Goal: Transaction & Acquisition: Purchase product/service

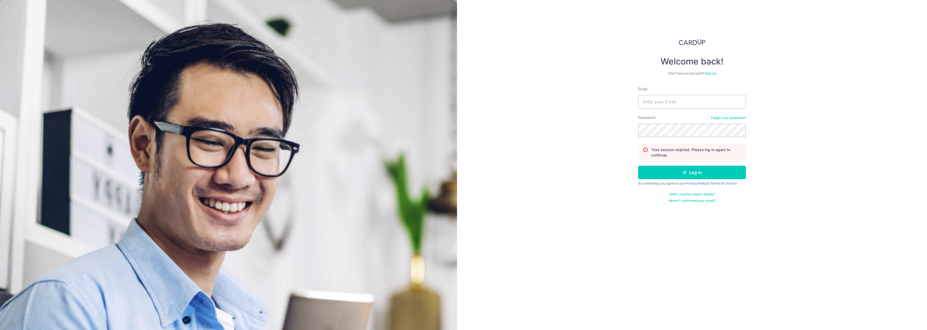
click at [666, 92] on div "Email" at bounding box center [692, 97] width 108 height 22
click at [667, 102] on input "Email" at bounding box center [692, 101] width 108 height 13
type input "[EMAIL_ADDRESS][DOMAIN_NAME]"
click at [638, 166] on button "Log in" at bounding box center [692, 172] width 108 height 13
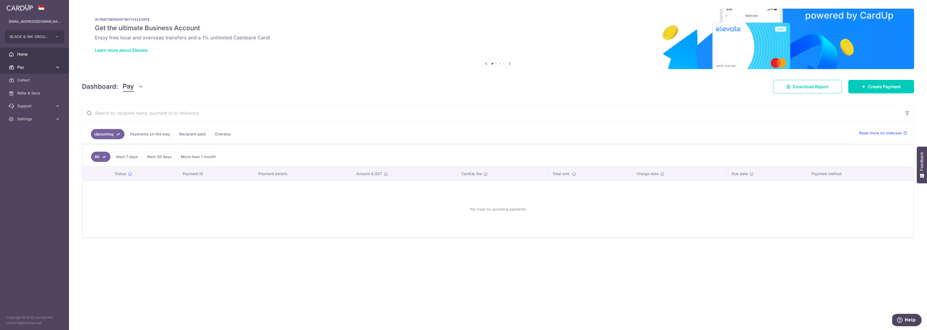
click at [44, 67] on span "Pay" at bounding box center [35, 66] width 36 height 5
click at [38, 81] on span "Payments" at bounding box center [35, 79] width 36 height 5
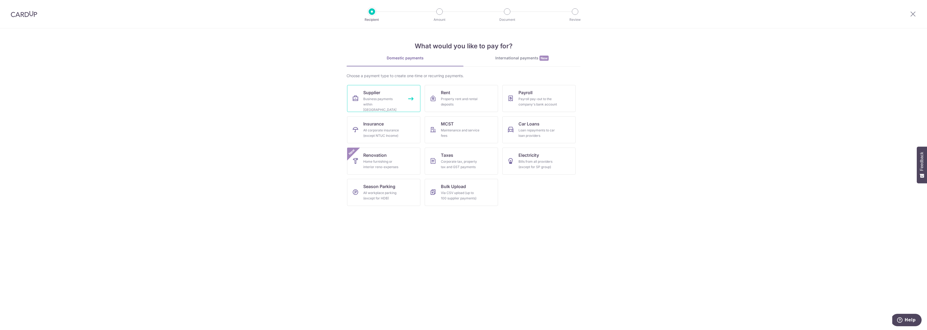
click at [403, 111] on link "Supplier Business payments within Singapore" at bounding box center [383, 98] width 73 height 27
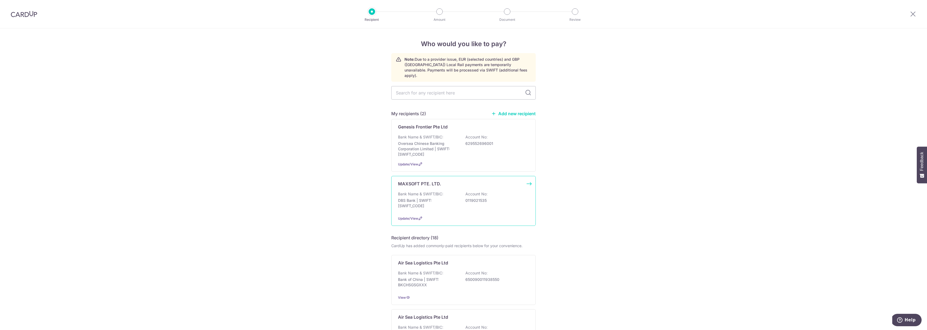
click at [466, 201] on div "Bank Name & SWIFT/BIC: DBS Bank | SWIFT: DBSSSGSGXXX Account No: 0119021535" at bounding box center [463, 201] width 131 height 20
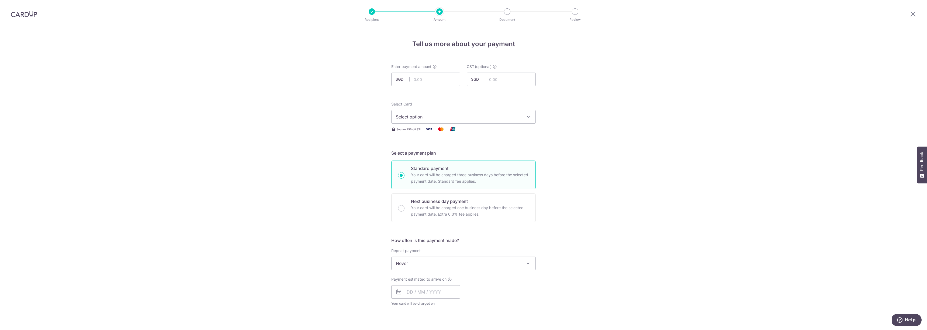
click at [430, 88] on form "Enter payment amount SGD GST (optional) SGD Select Card Select option Add credi…" at bounding box center [463, 295] width 144 height 463
click at [433, 80] on input "text" at bounding box center [425, 79] width 69 height 13
click at [442, 76] on input "6954.29" at bounding box center [425, 79] width 69 height 13
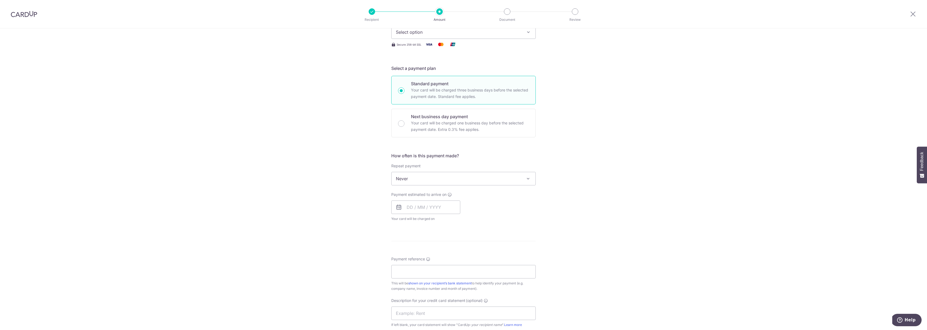
scroll to position [84, 0]
type input "6,954.29"
click at [466, 123] on p "Your card will be charged one business day before the selected payment date. Ex…" at bounding box center [470, 126] width 118 height 13
click at [405, 123] on input "Next business day payment Your card will be charged one business day before the…" at bounding box center [401, 124] width 6 height 6
radio input "false"
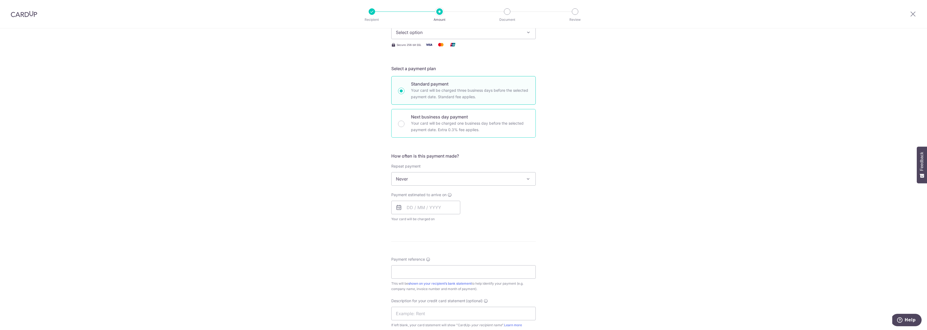
radio input "true"
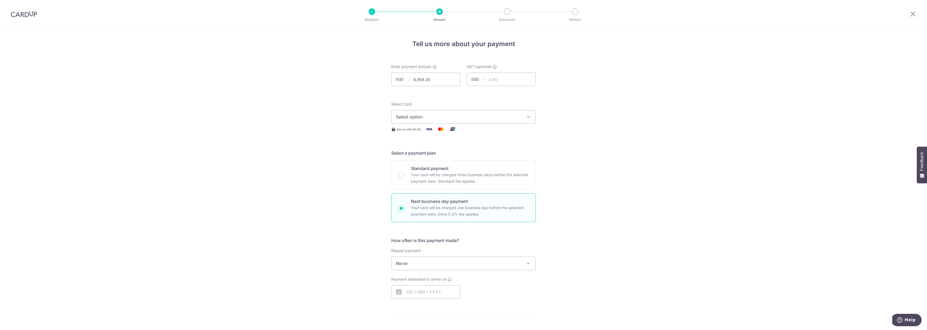
click at [468, 124] on div "Select Card Select option Add credit card Your Cards **** 6102 Secure 256-bit S…" at bounding box center [463, 116] width 144 height 31
click at [469, 122] on button "Select option" at bounding box center [463, 116] width 144 height 13
click at [463, 157] on span "**** 6102" at bounding box center [463, 155] width 135 height 6
click at [27, 8] on div at bounding box center [24, 14] width 48 height 28
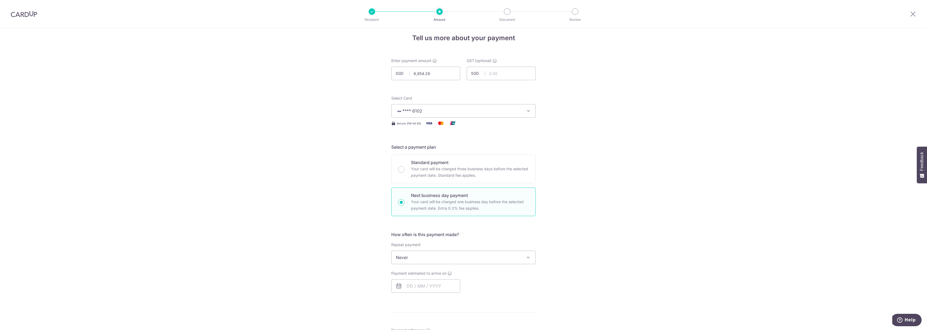
click at [25, 11] on img at bounding box center [24, 14] width 26 height 6
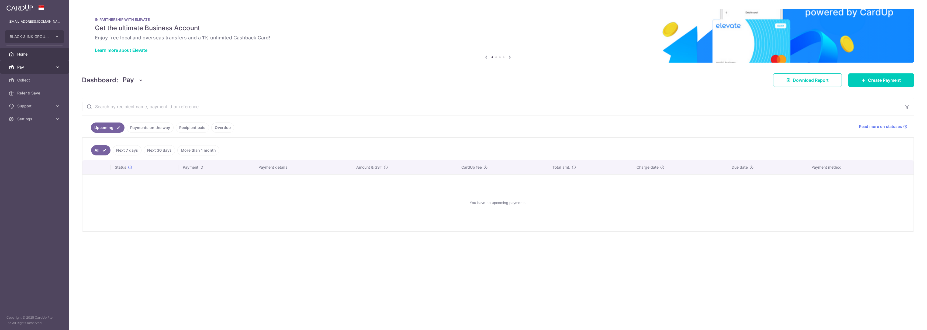
click at [44, 62] on link "Pay" at bounding box center [34, 67] width 69 height 13
click at [28, 8] on img at bounding box center [19, 7] width 26 height 6
click at [185, 130] on link "Recipient paid" at bounding box center [192, 127] width 33 height 10
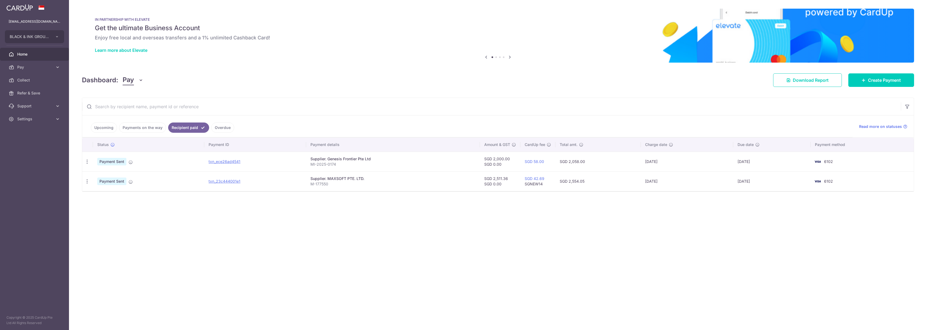
click at [233, 164] on td "txn_ece26ad4541" at bounding box center [255, 162] width 102 height 20
click at [233, 162] on link "txn_ece26ad4541" at bounding box center [225, 161] width 32 height 5
